Goal: Information Seeking & Learning: Learn about a topic

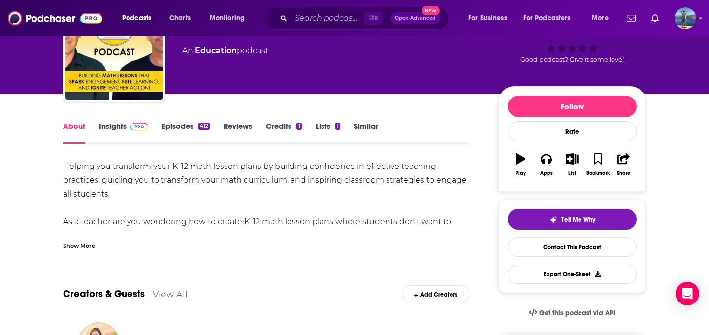
scroll to position [72, 0]
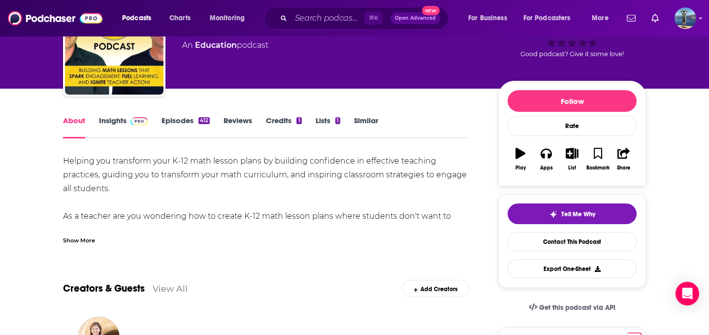
click at [79, 244] on div "Show More" at bounding box center [79, 239] width 32 height 9
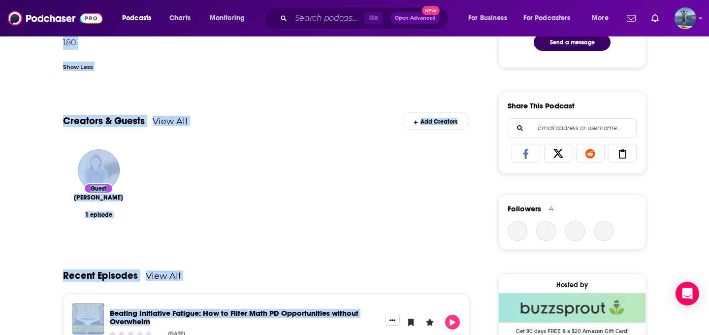
scroll to position [583, 0]
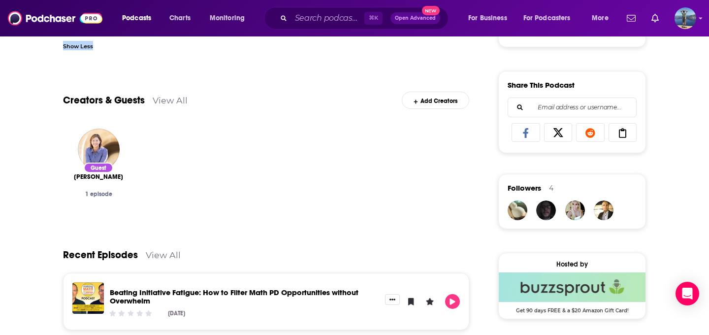
drag, startPoint x: 63, startPoint y: 116, endPoint x: 201, endPoint y: 60, distance: 149.1
click at [201, 60] on div "Helping you transform your K-12 math lesson plans by building confidence in eff…" at bounding box center [266, 314] width 406 height 1343
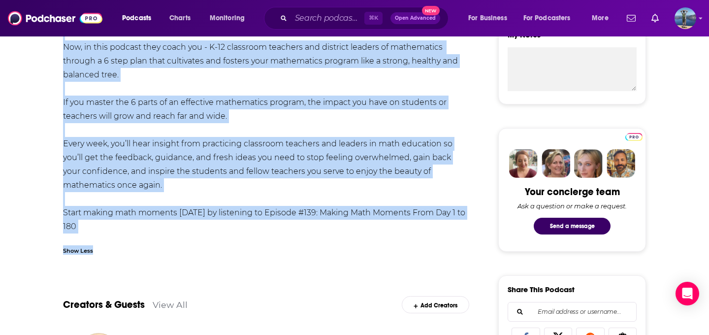
scroll to position [379, 0]
click at [99, 227] on div "Helping you transform your K-12 math lesson plans by building confidence in eff…" at bounding box center [266, 40] width 406 height 386
drag, startPoint x: 82, startPoint y: 229, endPoint x: 65, endPoint y: 47, distance: 182.1
click at [65, 47] on div "Helping you transform your K-12 math lesson plans by building confidence in eff…" at bounding box center [266, 40] width 406 height 386
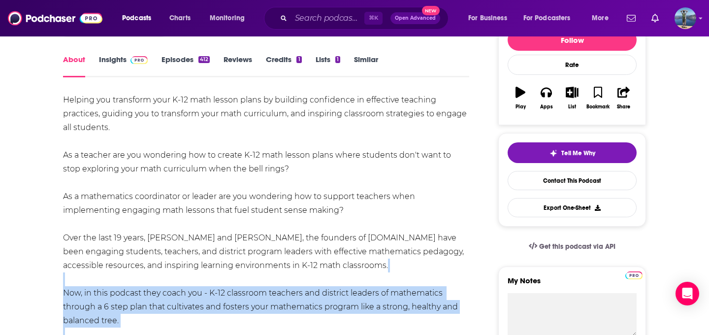
scroll to position [132, 0]
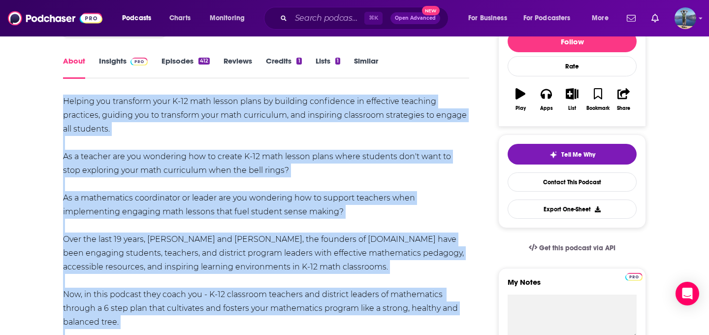
copy div "Loremip dol sitametco adip E-89 sedd eiusmo tempo in utlabore etdolorema al eni…"
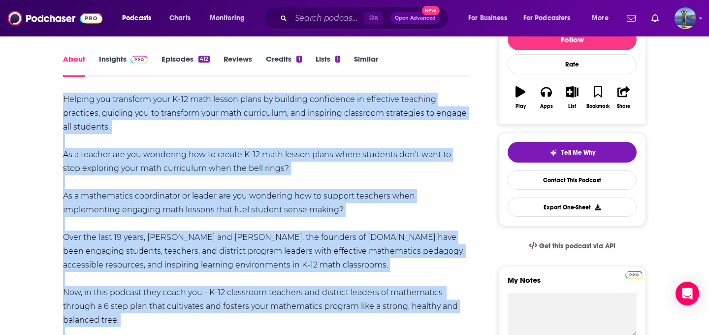
scroll to position [139, 0]
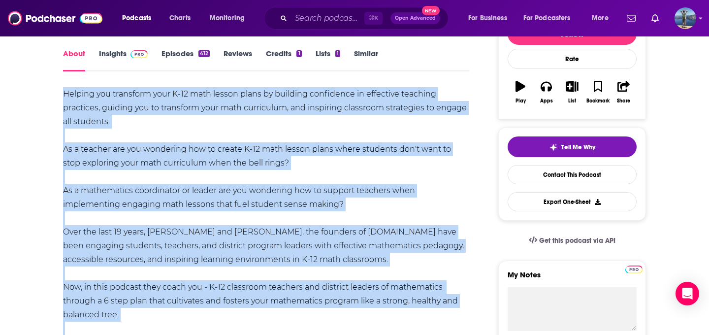
click at [115, 55] on link "Insights" at bounding box center [123, 60] width 49 height 23
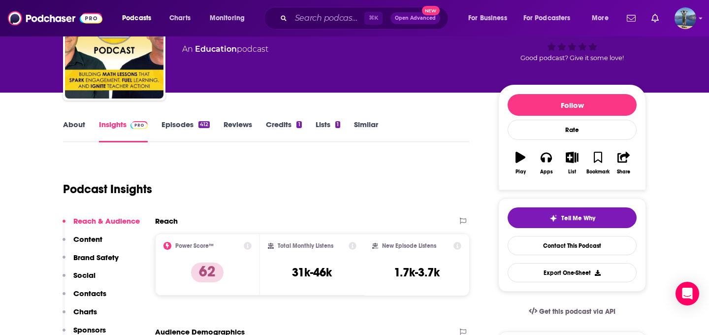
scroll to position [69, 0]
